Goal: Task Accomplishment & Management: Use online tool/utility

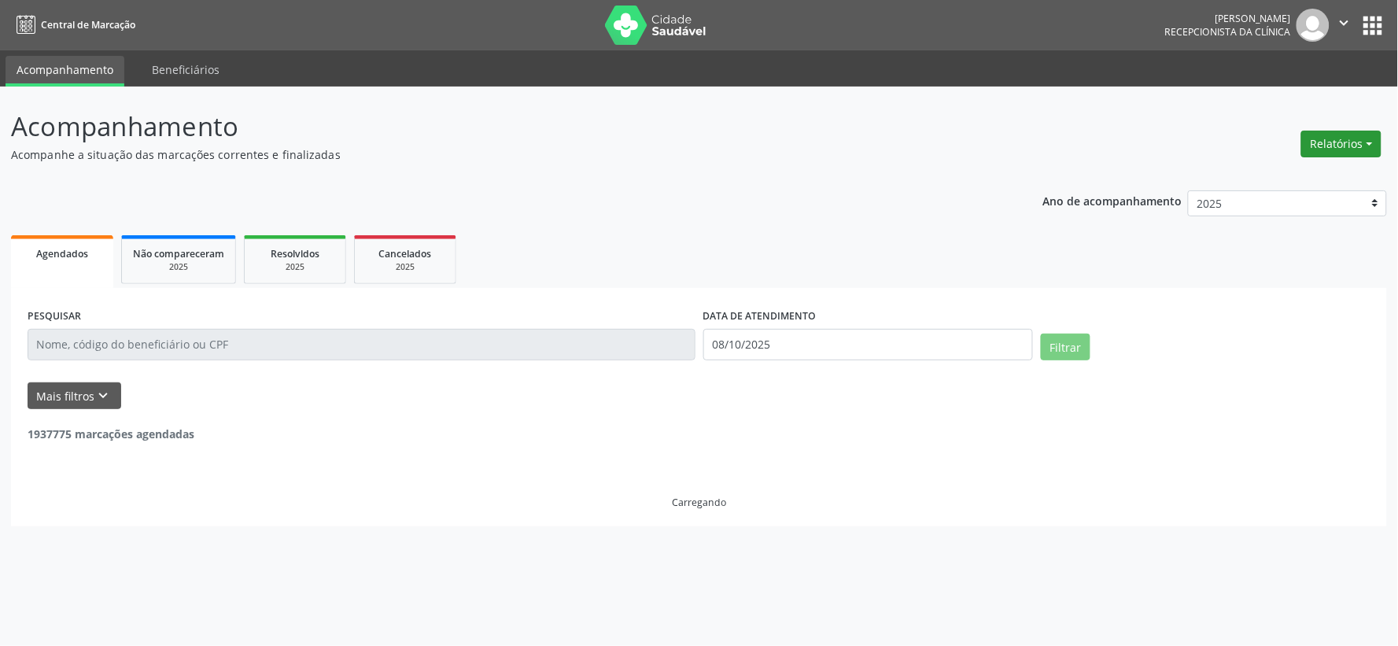
click at [1346, 137] on button "Relatórios" at bounding box center [1341, 144] width 80 height 27
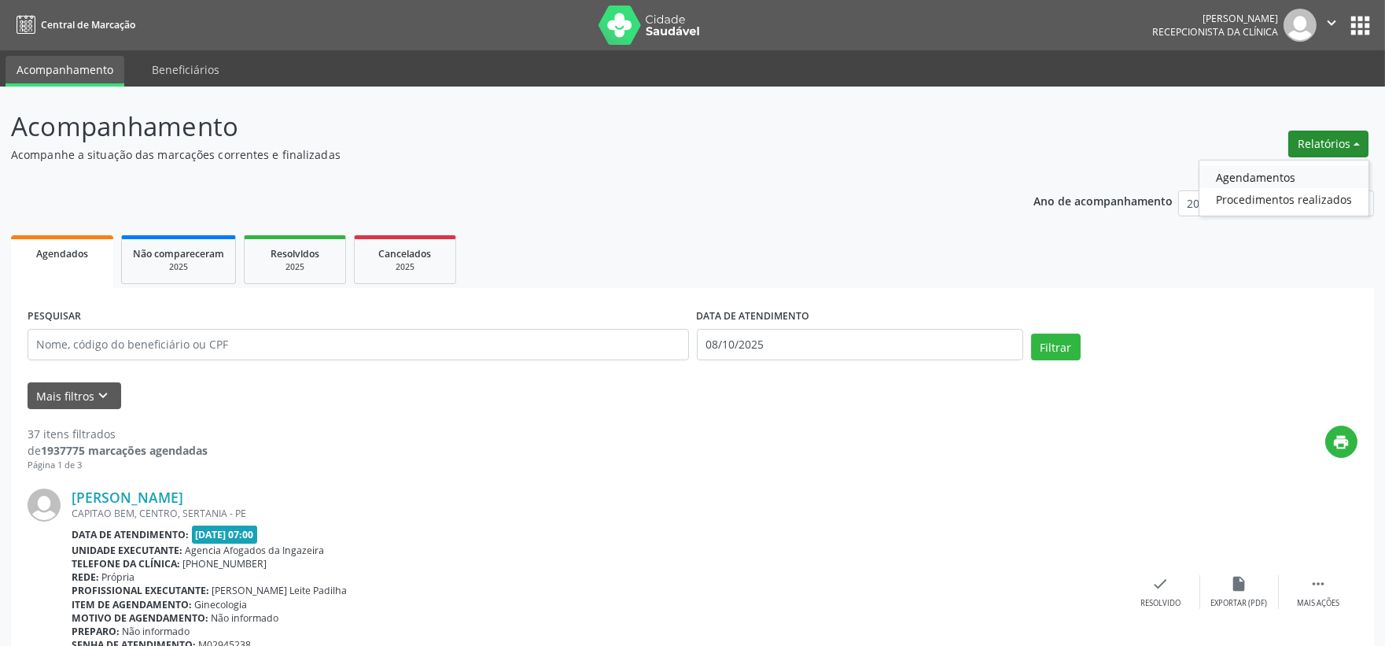
click at [1231, 175] on link "Agendamentos" at bounding box center [1284, 177] width 169 height 22
select select "9"
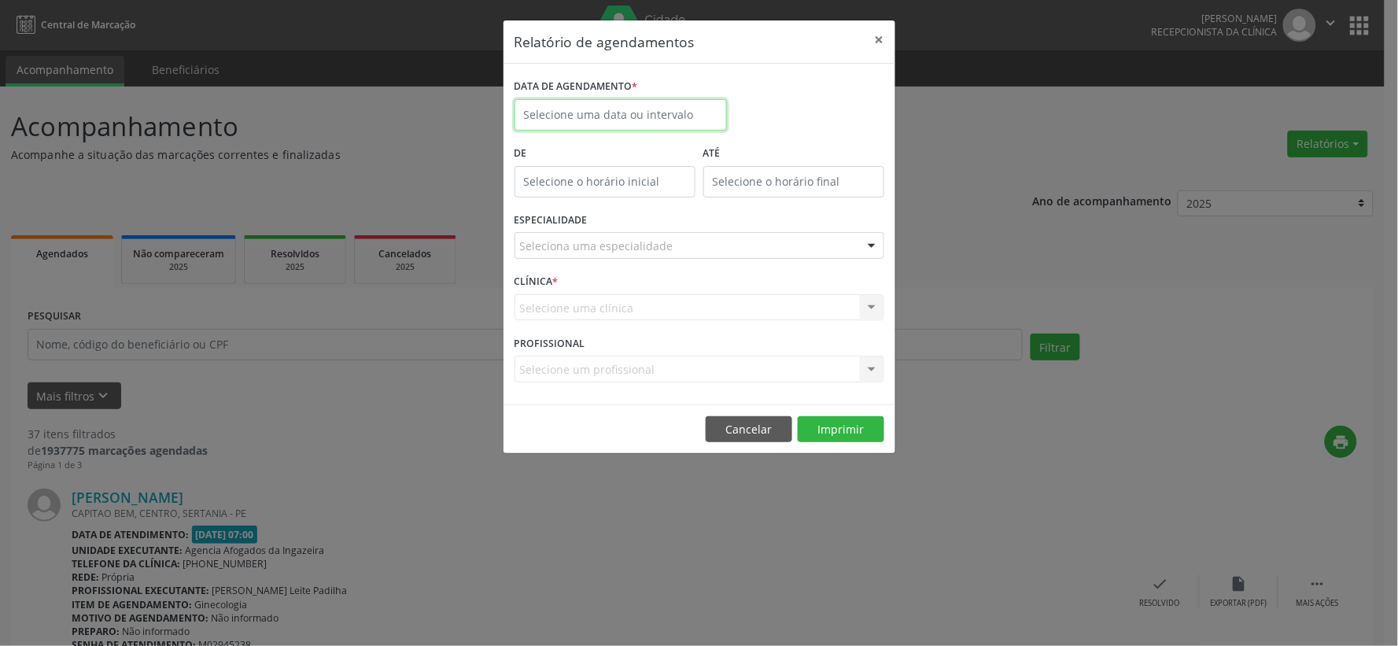
click at [640, 111] on input "text" at bounding box center [620, 114] width 212 height 31
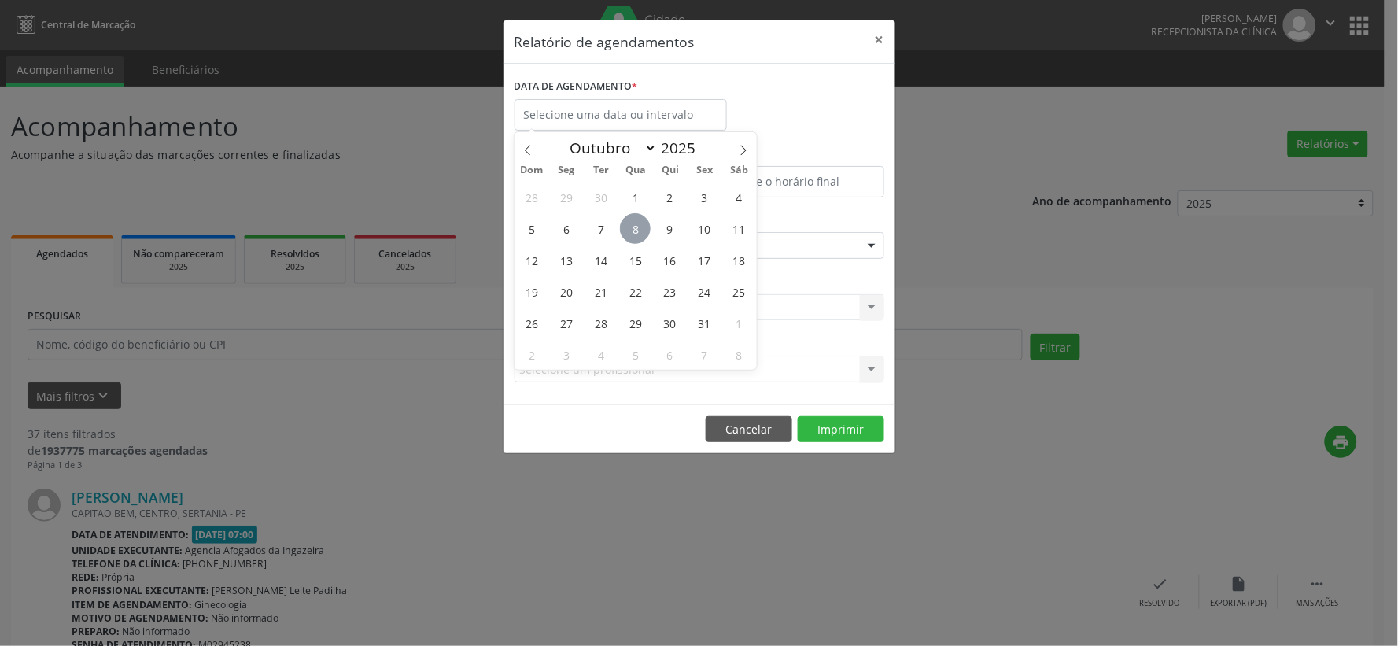
click at [633, 223] on span "8" at bounding box center [635, 228] width 31 height 31
type input "08/10/2025"
click at [633, 223] on span "8" at bounding box center [635, 228] width 31 height 31
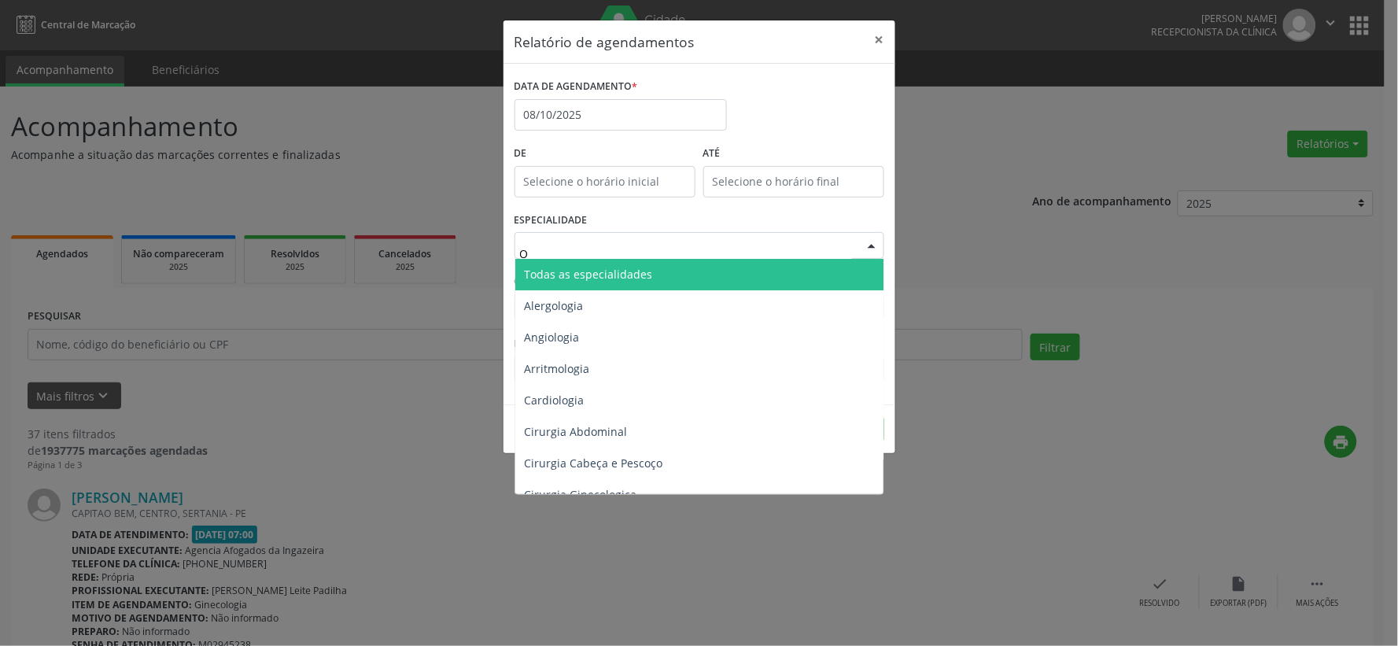
type input "OD"
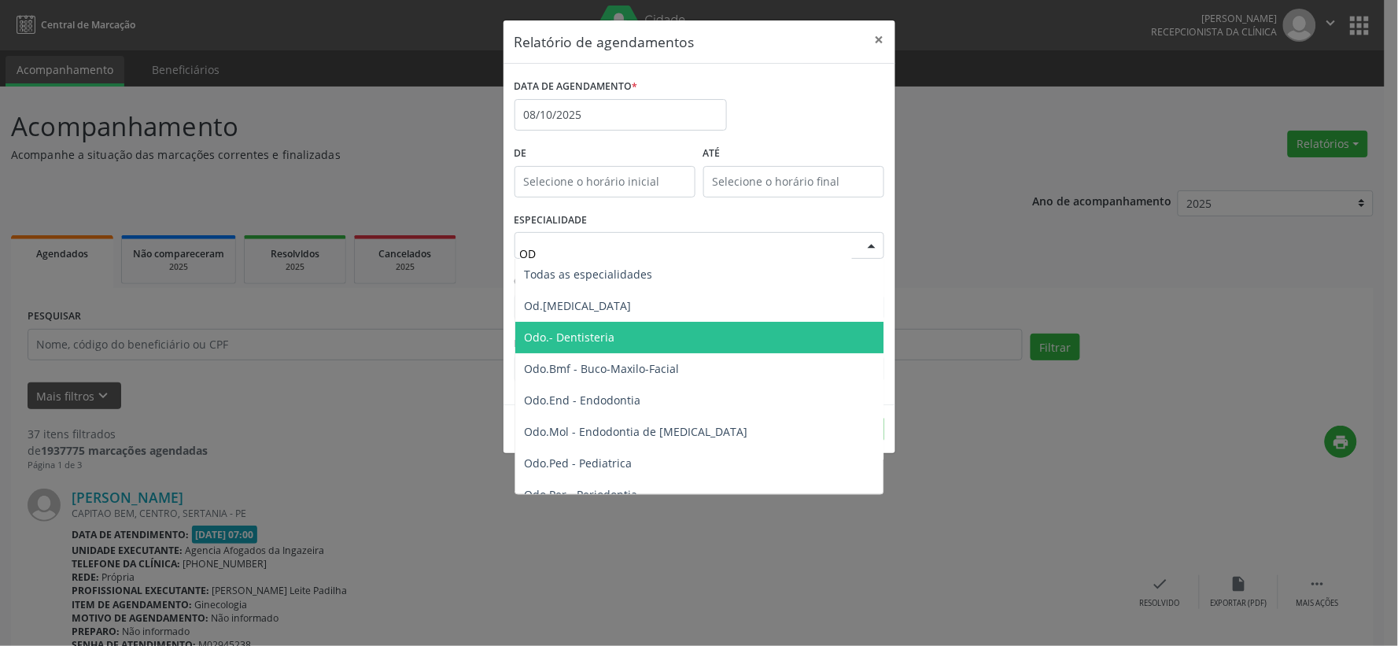
click at [643, 326] on span "Odo.- Dentisteria" at bounding box center [700, 337] width 370 height 31
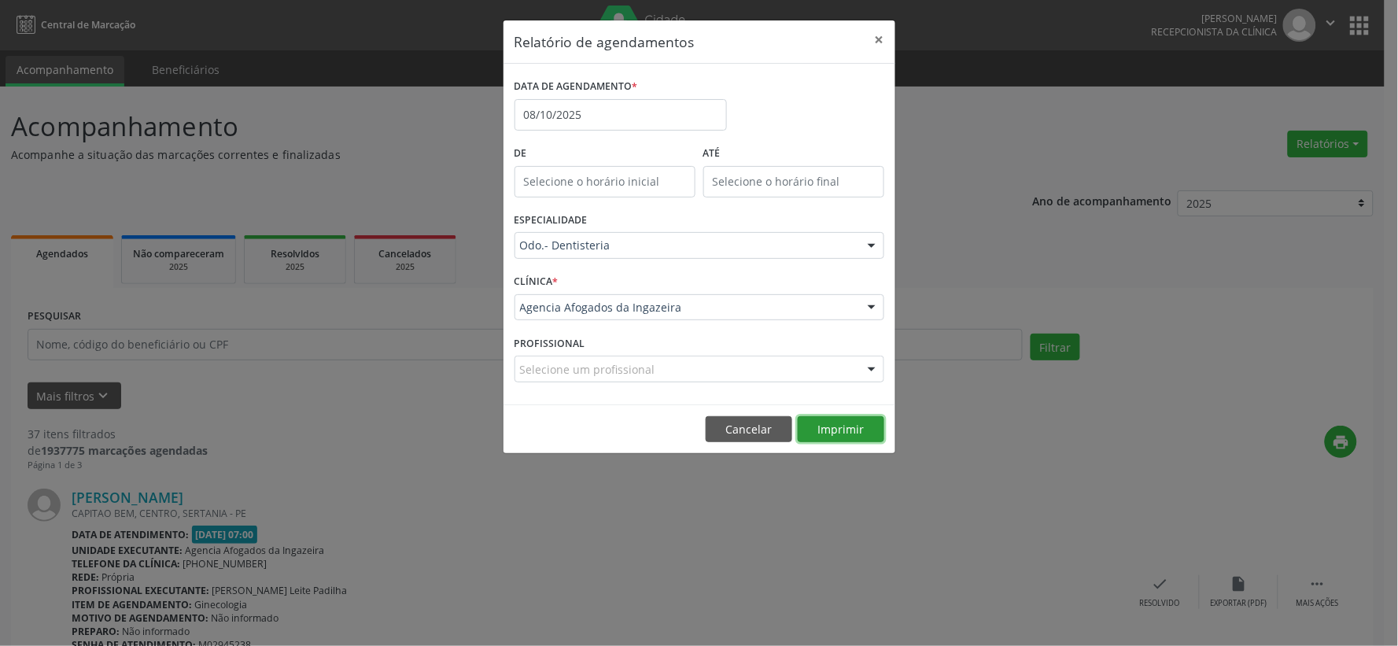
click at [813, 419] on button "Imprimir" at bounding box center [841, 429] width 87 height 27
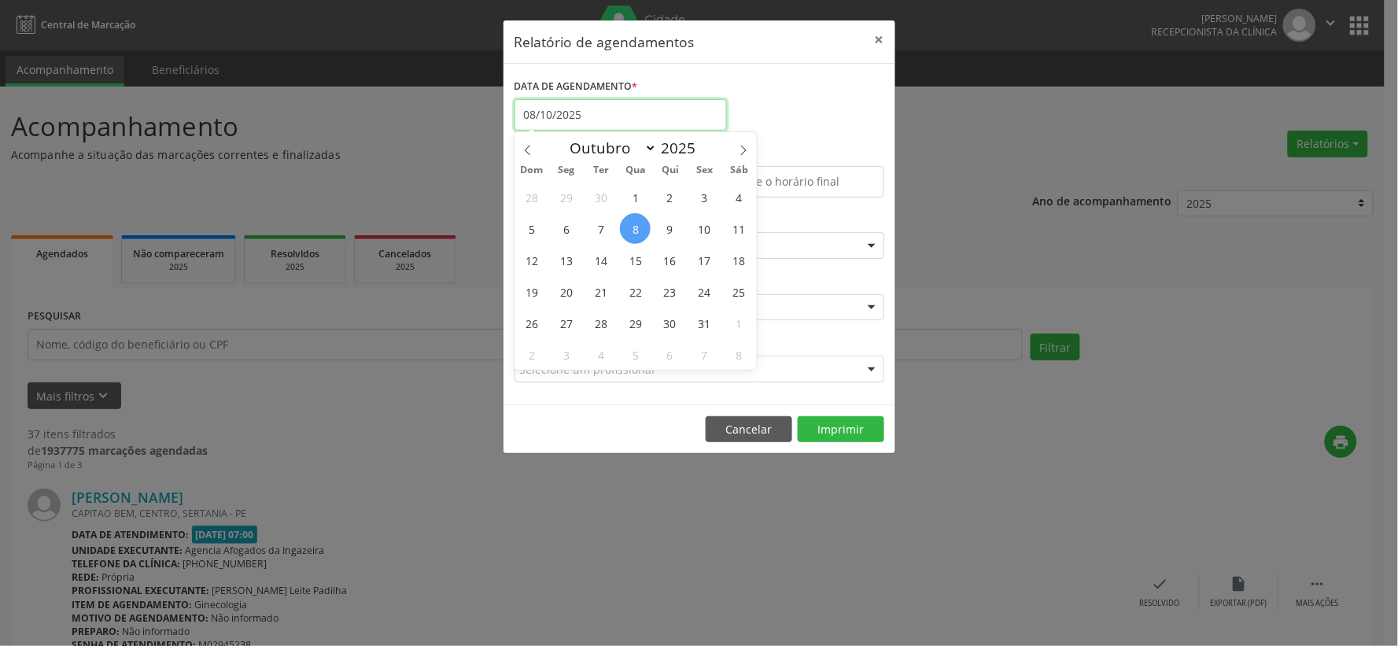
click at [631, 108] on input "08/10/2025" at bounding box center [620, 114] width 212 height 31
click at [699, 228] on span "10" at bounding box center [704, 228] width 31 height 31
type input "[DATE]"
click at [699, 228] on span "10" at bounding box center [704, 228] width 31 height 31
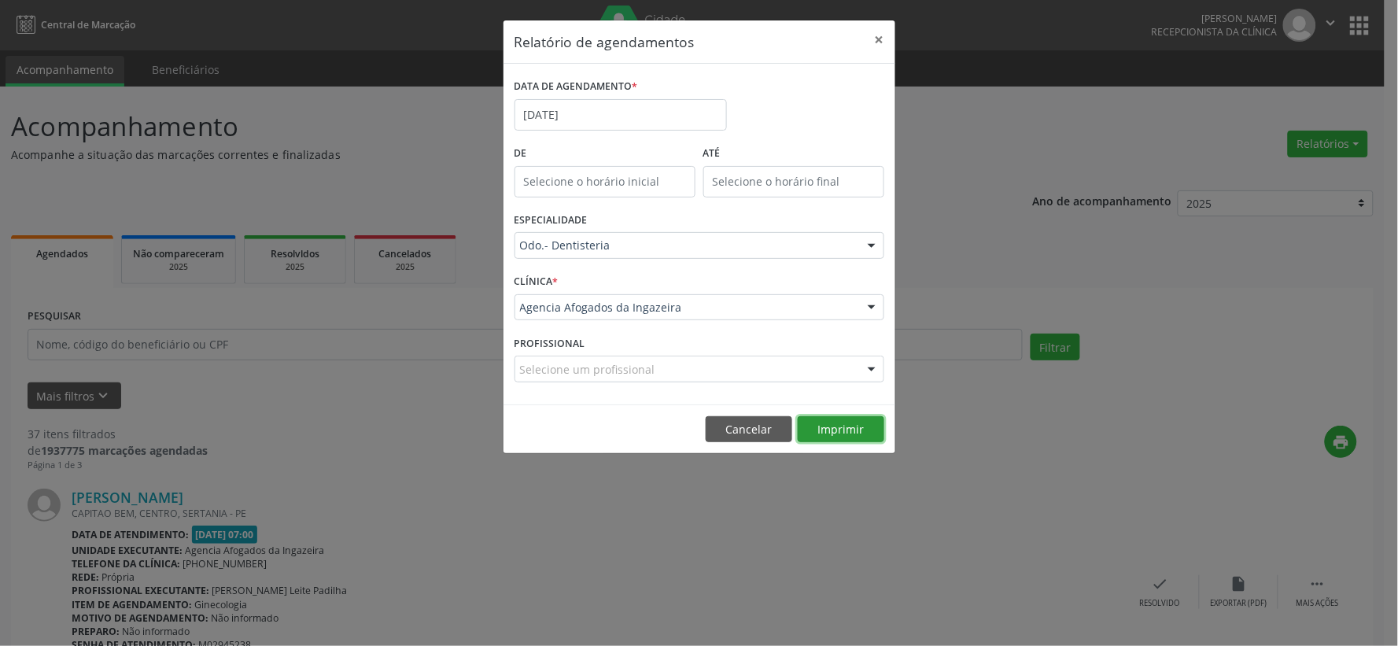
click at [861, 429] on button "Imprimir" at bounding box center [841, 429] width 87 height 27
click at [890, 28] on button "×" at bounding box center [879, 39] width 31 height 39
